Goal: Task Accomplishment & Management: Manage account settings

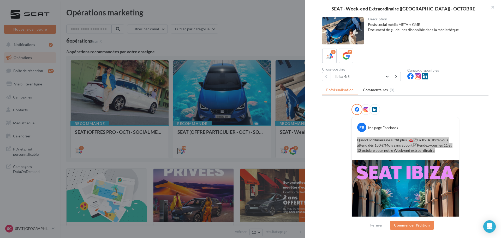
scroll to position [26, 0]
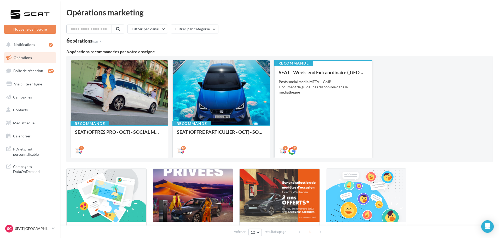
click at [342, 108] on div "SEAT - Week-end Extraordinaire (JPO) - OCTOBRE Posts social média META + GMB Do…" at bounding box center [323, 111] width 89 height 83
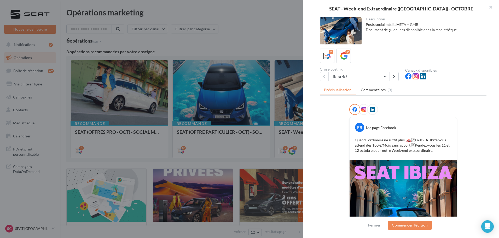
click at [258, 45] on div at bounding box center [249, 119] width 499 height 238
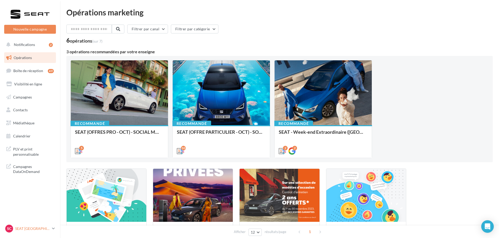
click at [20, 229] on p "SEAT [GEOGRAPHIC_DATA]" at bounding box center [32, 228] width 35 height 5
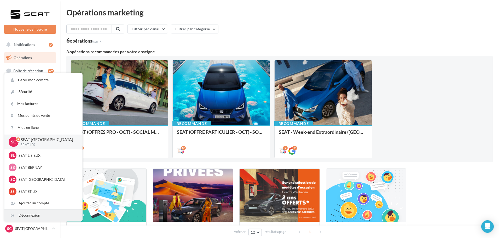
click at [27, 218] on div "Déconnexion" at bounding box center [43, 215] width 78 height 12
